Goal: Check status: Check status

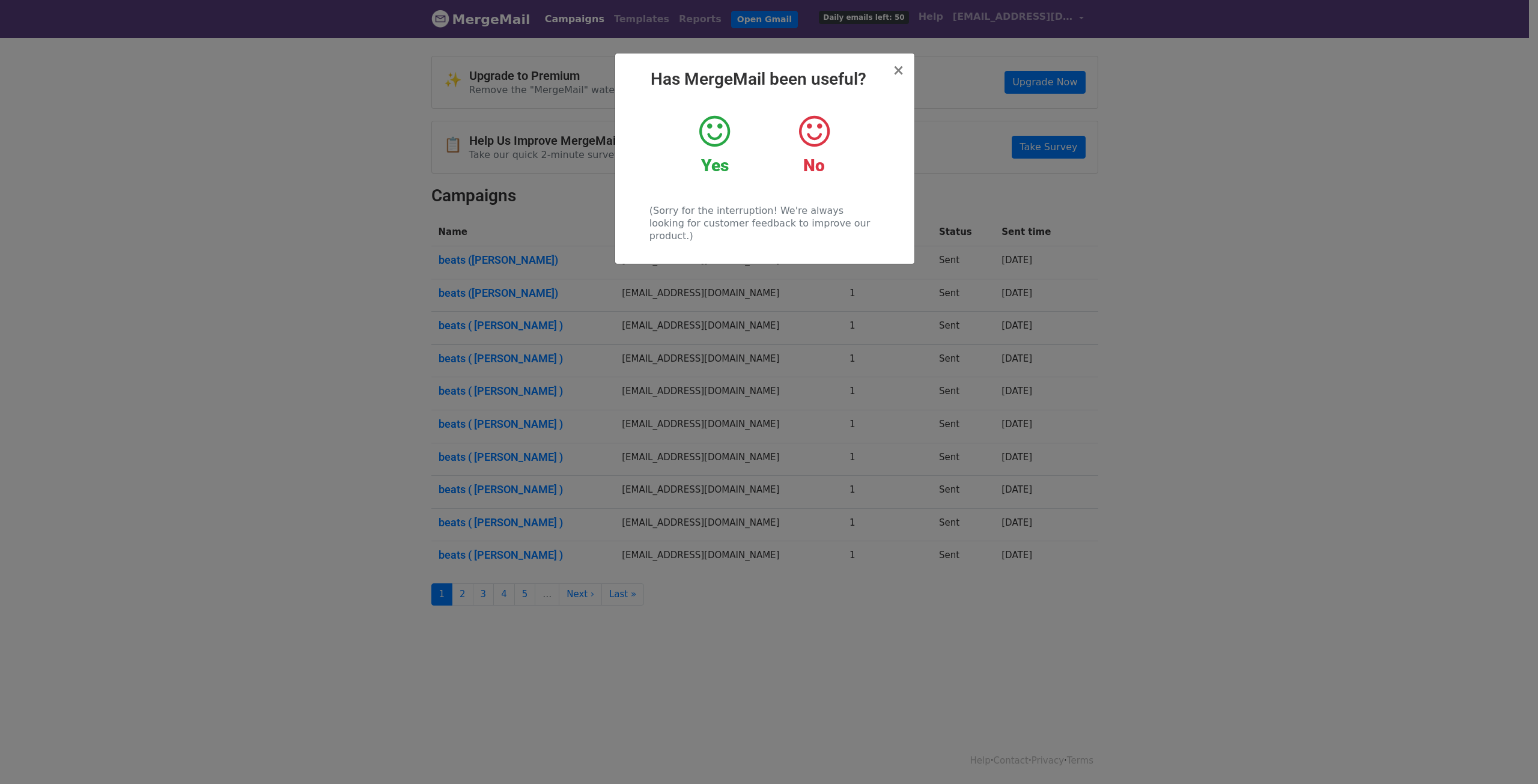
click at [907, 73] on div "× Has MergeMail been useful? Yes No (Sorry for the interruption! We're always l…" at bounding box center [765, 158] width 299 height 210
drag, startPoint x: 903, startPoint y: 73, endPoint x: 768, endPoint y: 66, distance: 135.2
click at [903, 74] on span "×" at bounding box center [898, 70] width 12 height 17
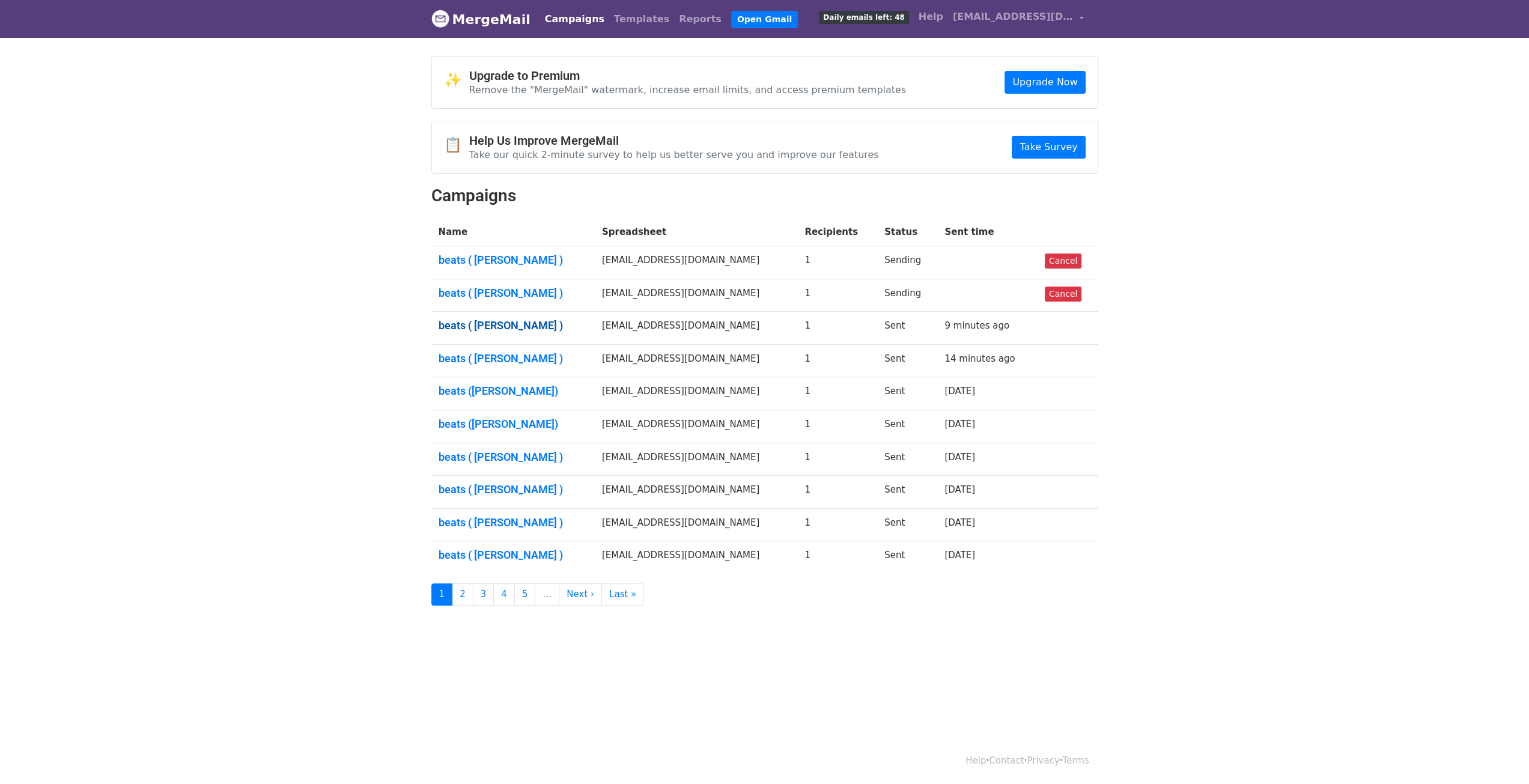
click at [488, 326] on link "beats ( [PERSON_NAME] )" at bounding box center [513, 326] width 149 height 14
click at [471, 352] on link "beats ( [PERSON_NAME] )" at bounding box center [513, 358] width 149 height 14
click at [470, 293] on link "beats ( sorrovw )" at bounding box center [513, 293] width 149 height 14
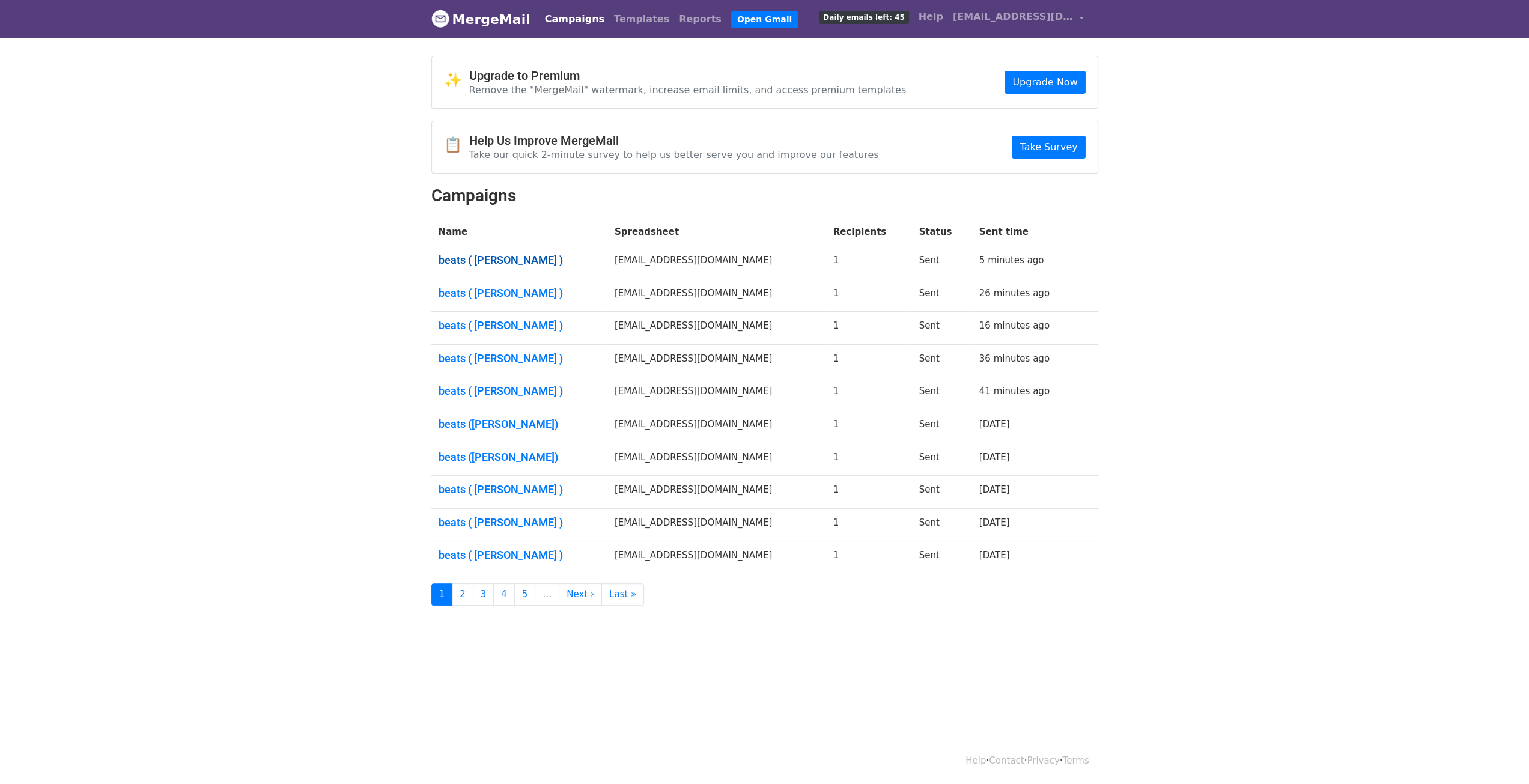
click at [464, 258] on link "beats ( sorrovw )" at bounding box center [519, 260] width 162 height 14
click at [470, 326] on link "beats ( sorrovw )" at bounding box center [519, 326] width 162 height 14
click at [489, 516] on link "beats ( sorrovw )" at bounding box center [519, 522] width 162 height 14
click at [471, 389] on link "beats ( sorrovw )" at bounding box center [519, 391] width 162 height 14
click at [487, 357] on link "beats ( sorrovw )" at bounding box center [519, 358] width 162 height 14
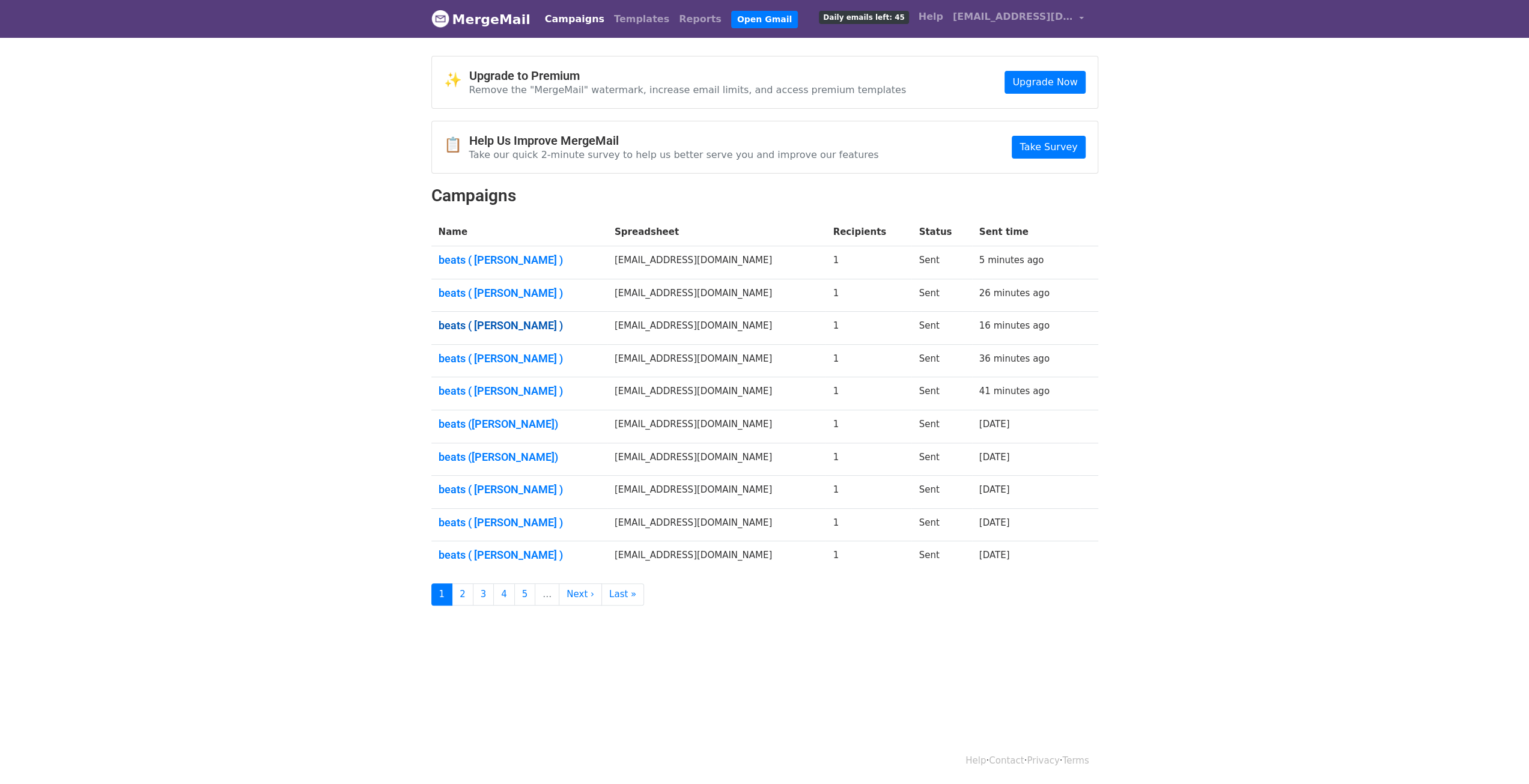
click at [498, 320] on link "beats ( sorrovw )" at bounding box center [519, 326] width 162 height 14
click at [466, 286] on link "beats ( sorrovw )" at bounding box center [519, 293] width 162 height 14
click at [482, 254] on link "beats ( sorrovw )" at bounding box center [519, 260] width 162 height 14
click at [462, 423] on link "beats (sorrovw)" at bounding box center [519, 424] width 162 height 14
click at [474, 255] on link "beats ( sorrovw )" at bounding box center [519, 260] width 162 height 14
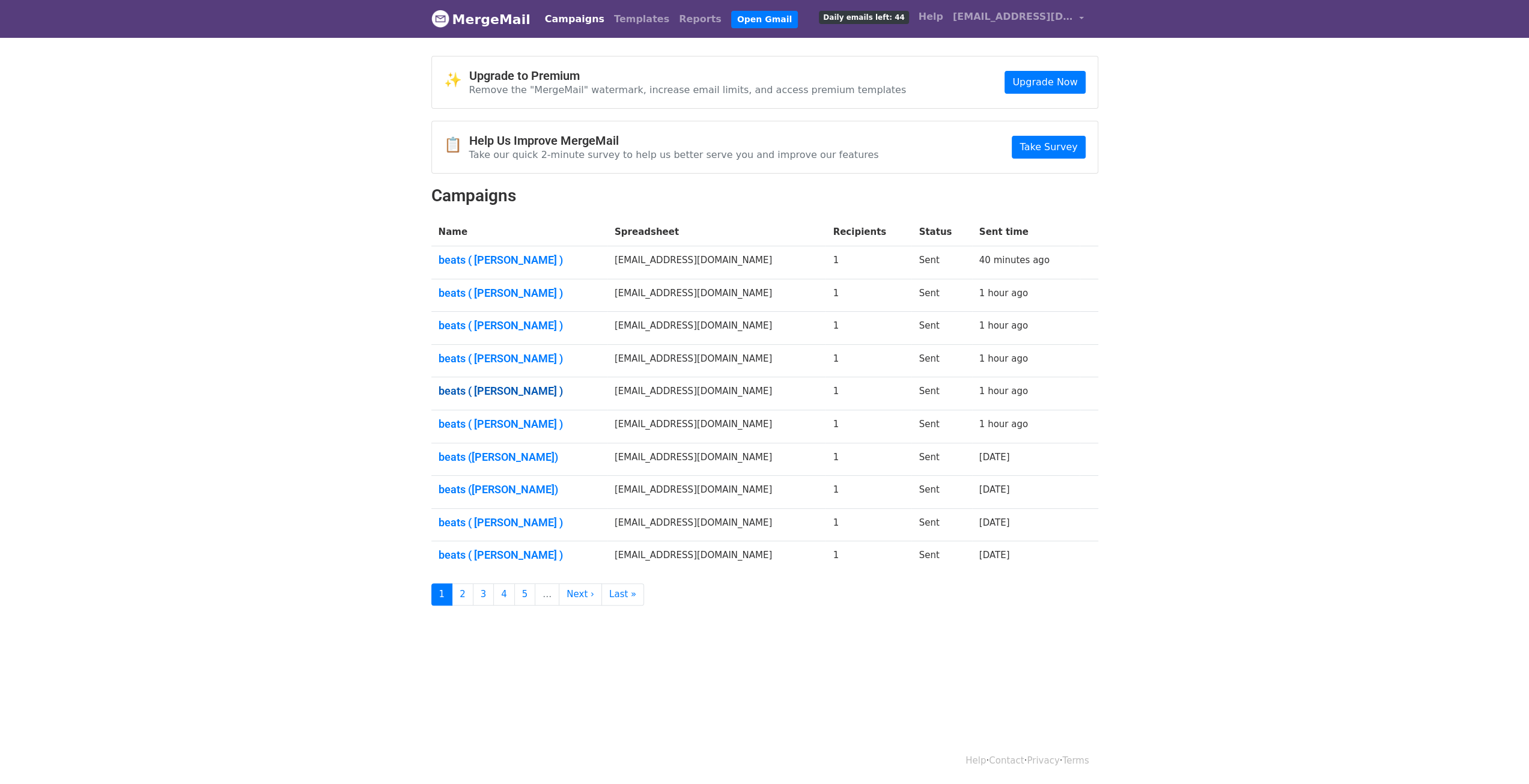
click at [483, 389] on link "beats ( sorrovw )" at bounding box center [519, 391] width 162 height 14
